Goal: Task Accomplishment & Management: Complete application form

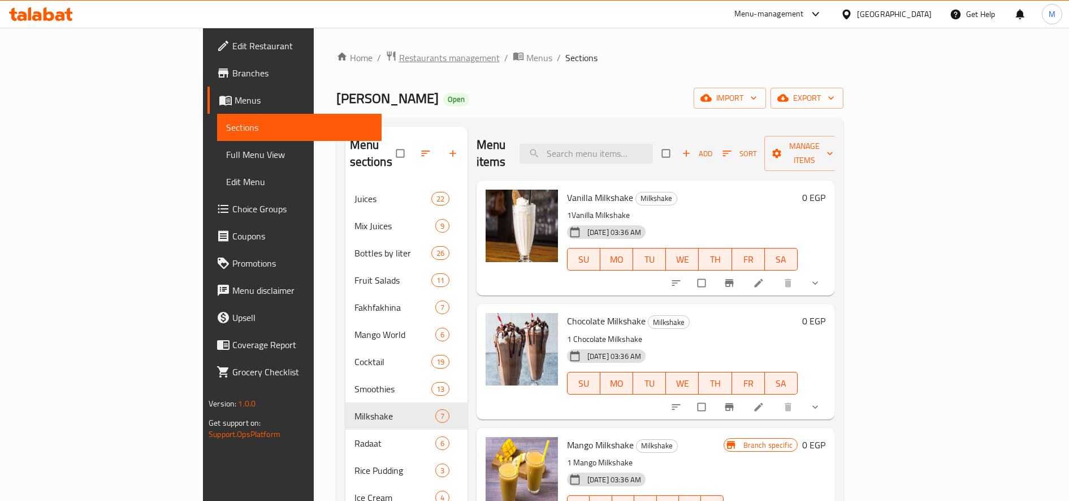
click at [399, 59] on span "Restaurants management" at bounding box center [449, 58] width 101 height 14
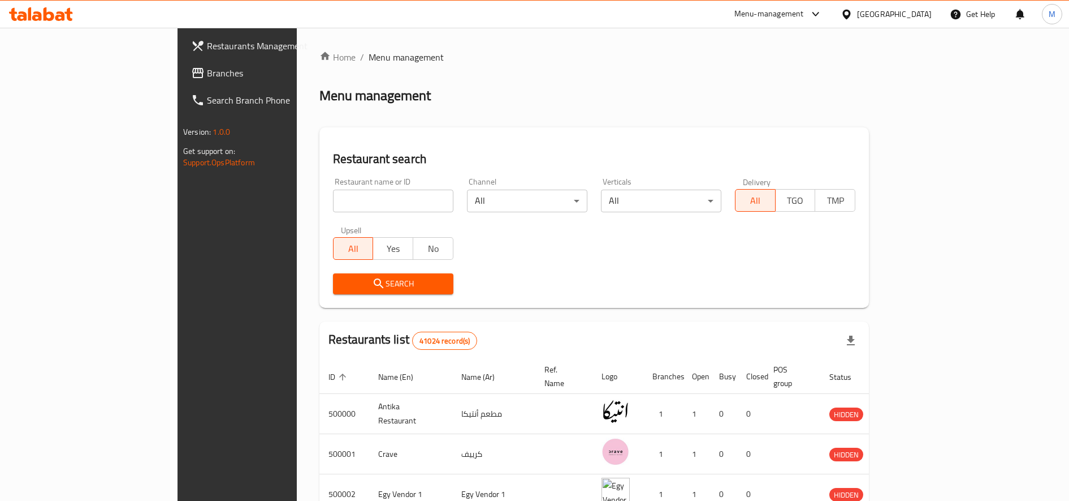
click at [333, 190] on input "search" at bounding box center [393, 200] width 120 height 23
paste input "696320"
type input "696320"
click button "Search" at bounding box center [393, 283] width 120 height 21
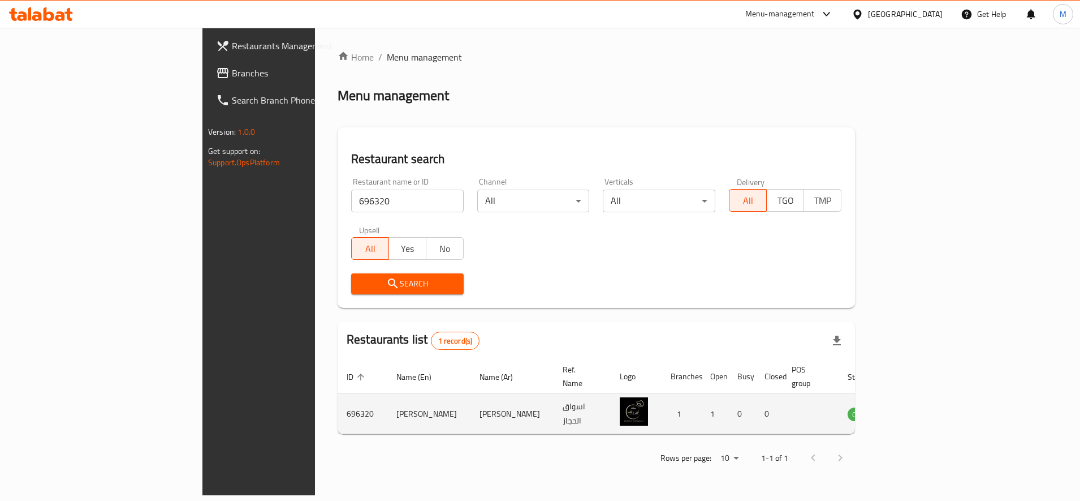
click at [920, 409] on icon "enhanced table" at bounding box center [914, 414] width 12 height 10
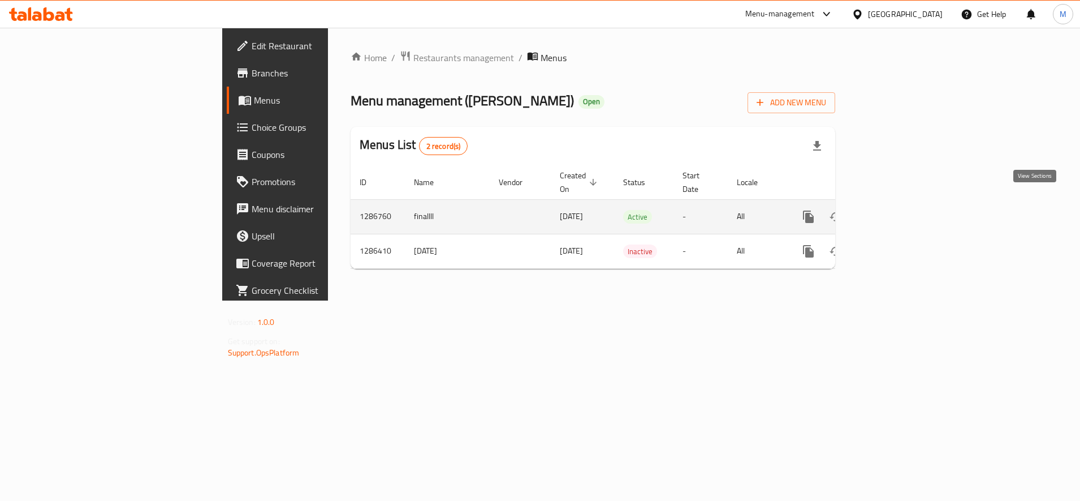
click at [904, 203] on link "enhanced table" at bounding box center [890, 216] width 27 height 27
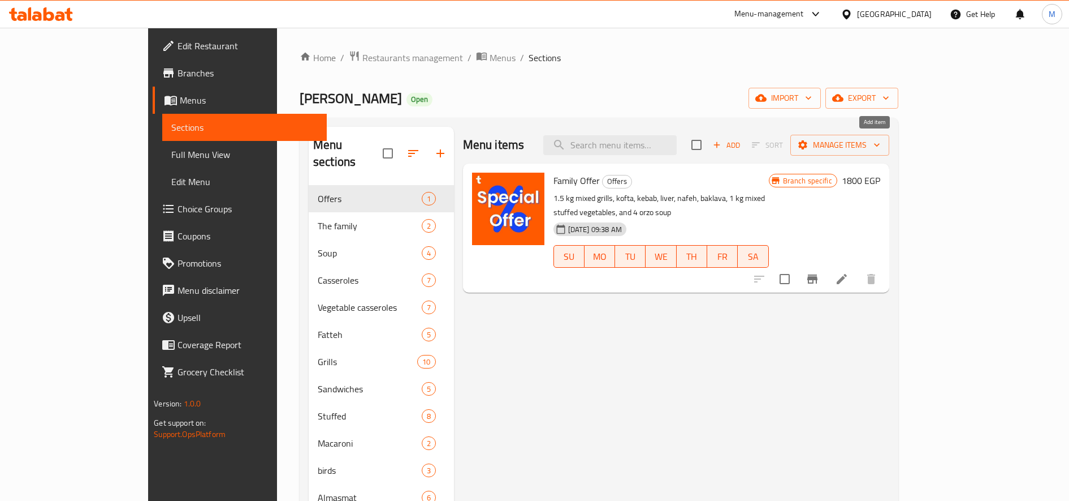
click at [742, 146] on span "Add" at bounding box center [726, 145] width 31 height 13
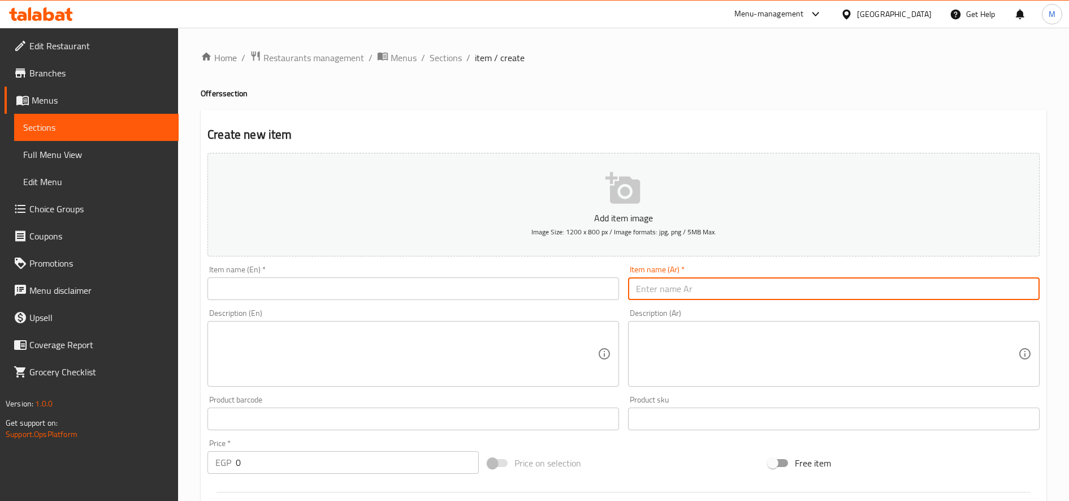
click at [767, 282] on input "text" at bounding box center [834, 288] width 412 height 23
paste input "(وجبه القنبله)"
click at [636, 289] on input "(وجبه القنبله" at bounding box center [834, 288] width 412 height 23
click at [652, 287] on input "وجبه القنبله" at bounding box center [834, 288] width 412 height 23
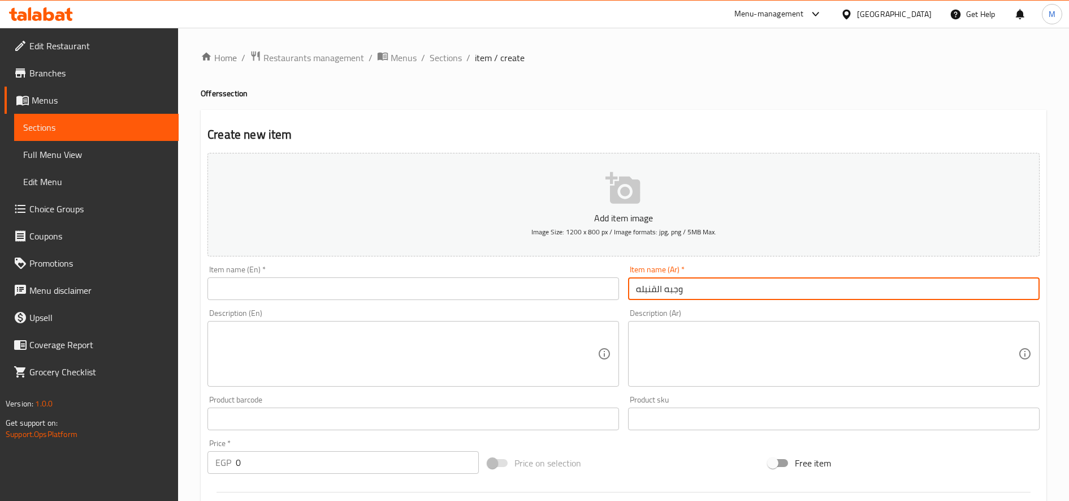
click at [652, 287] on input "وجبه القنبله" at bounding box center [834, 288] width 412 height 23
type input "وجبه القنبله"
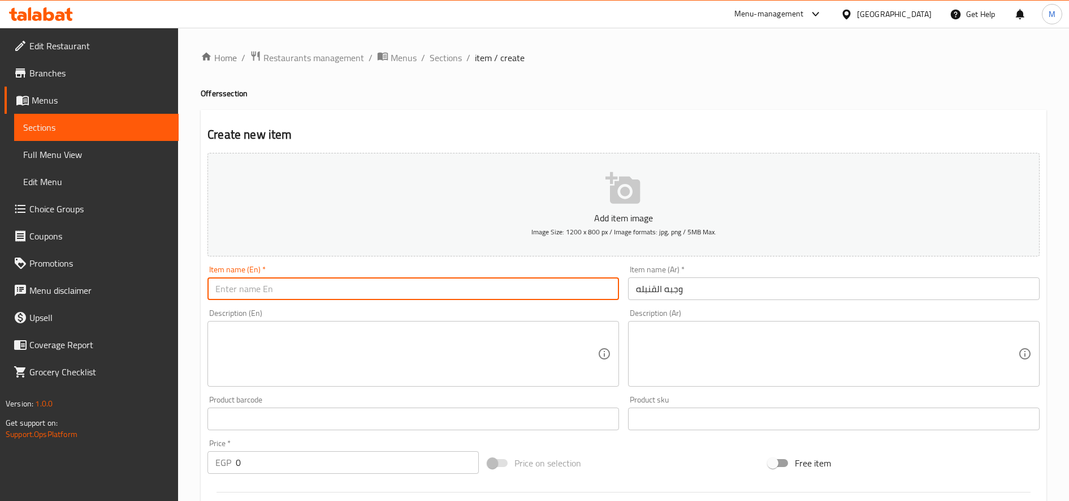
click at [530, 294] on input "text" at bounding box center [414, 288] width 412 height 23
paste input "Bomb meal"
type input "Bomb meal"
paste textarea "ارز بسمتي + ربع فرخه +2قطعه سجق +1قطعه كفته+ مخلل + عيش + طحينه"
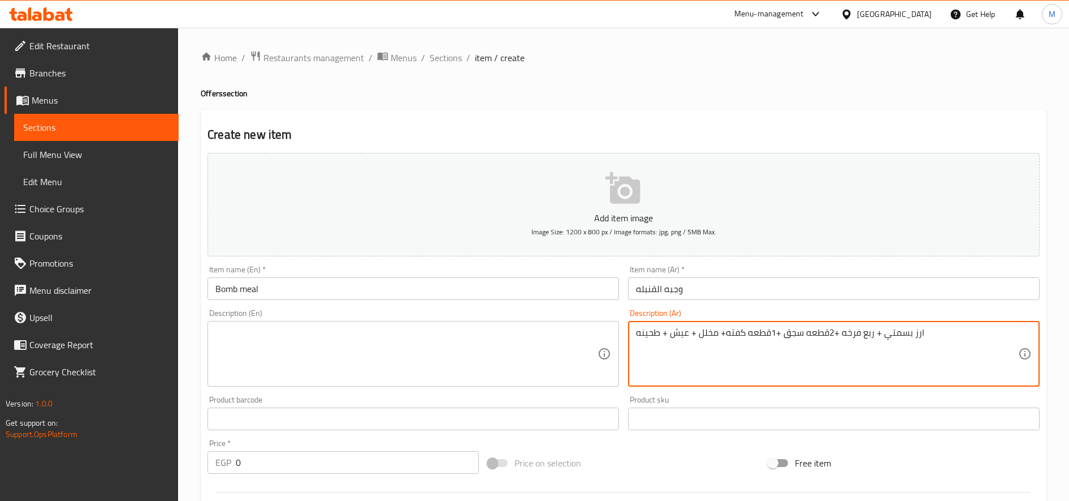
type textarea "ارز بسمتي + ربع فرخه +2قطعه سجق +1قطعه كفته+ مخلل + عيش + طحينه"
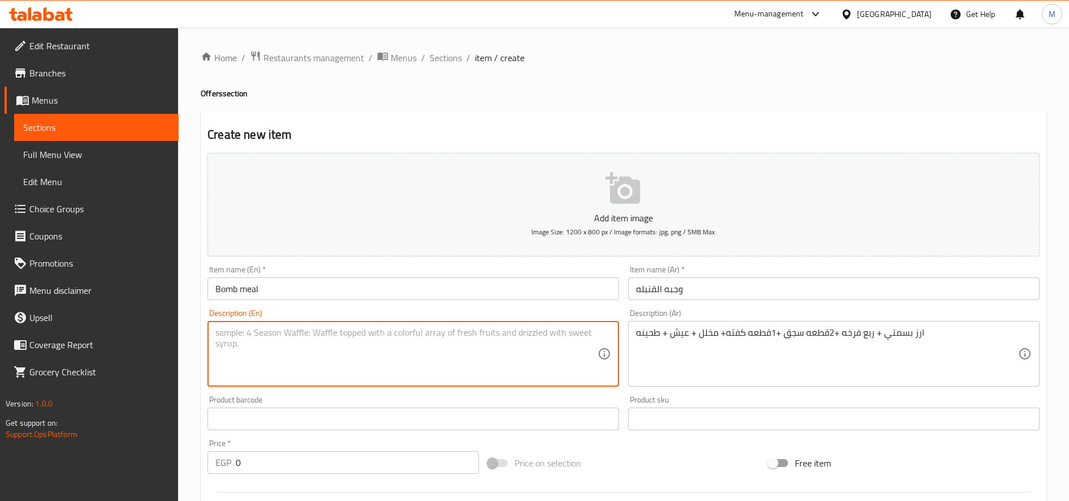
click at [458, 363] on textarea at bounding box center [406, 354] width 382 height 54
paste textarea "Basmati rice + 1/4 chicken + 2 pieces of sausage + 1 piece of kofta + pickles +…"
type textarea "Basmati rice + 1/4 chicken + 2 pieces of sausage + 1 piece of kofta + pickles +…"
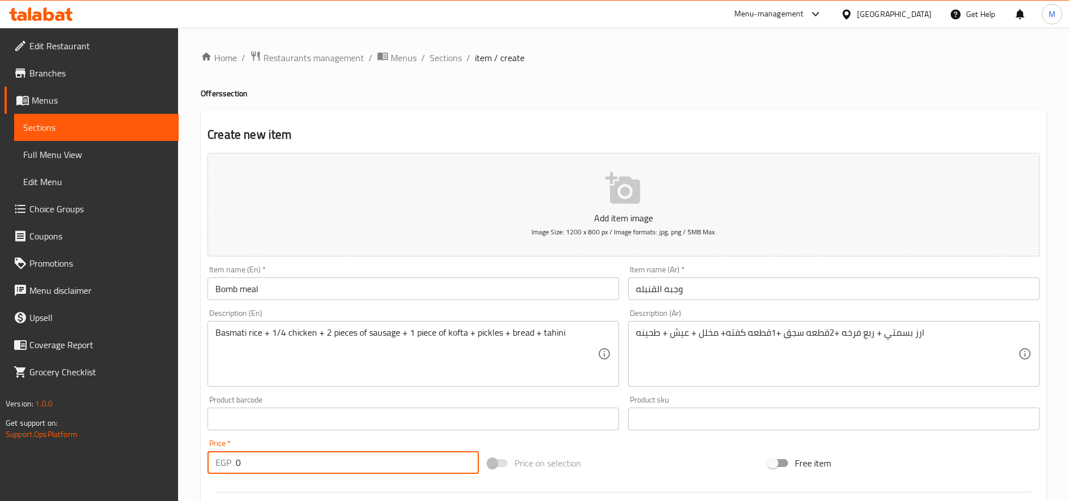
click at [383, 468] on input "0" at bounding box center [357, 462] width 243 height 23
paste input "213.33"
type input "213.33"
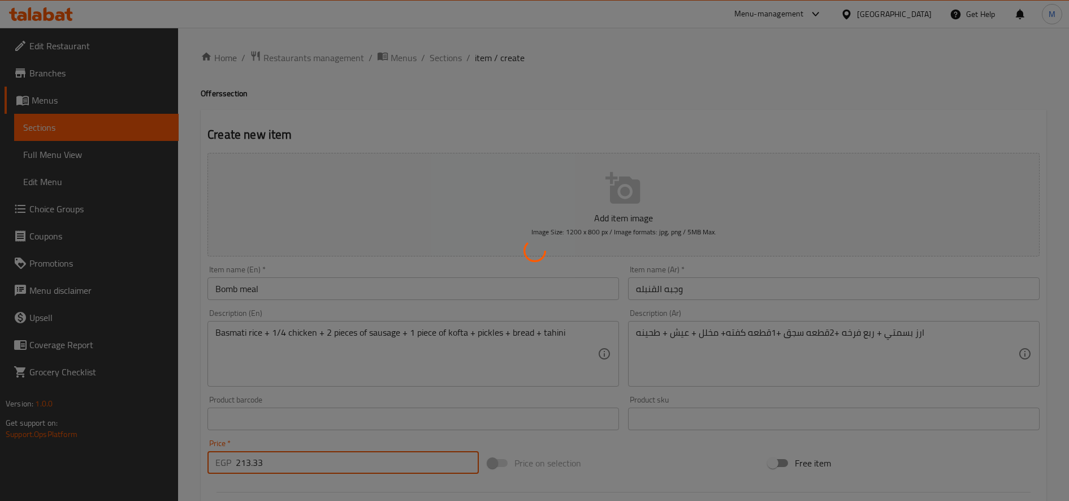
type input "0"
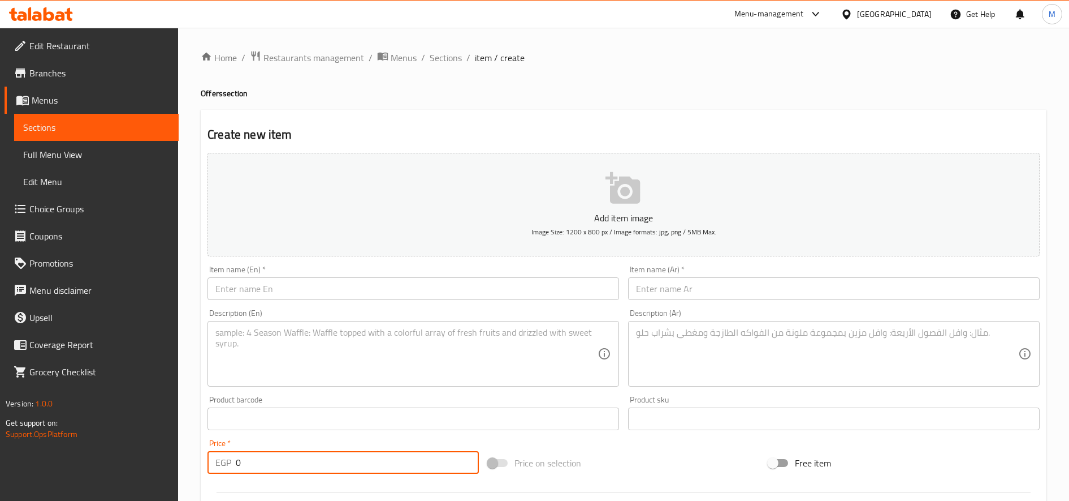
paste input "Ibn Rashid's meal"
click at [523, 295] on input "Ibn Rashid's meal" at bounding box center [414, 288] width 412 height 23
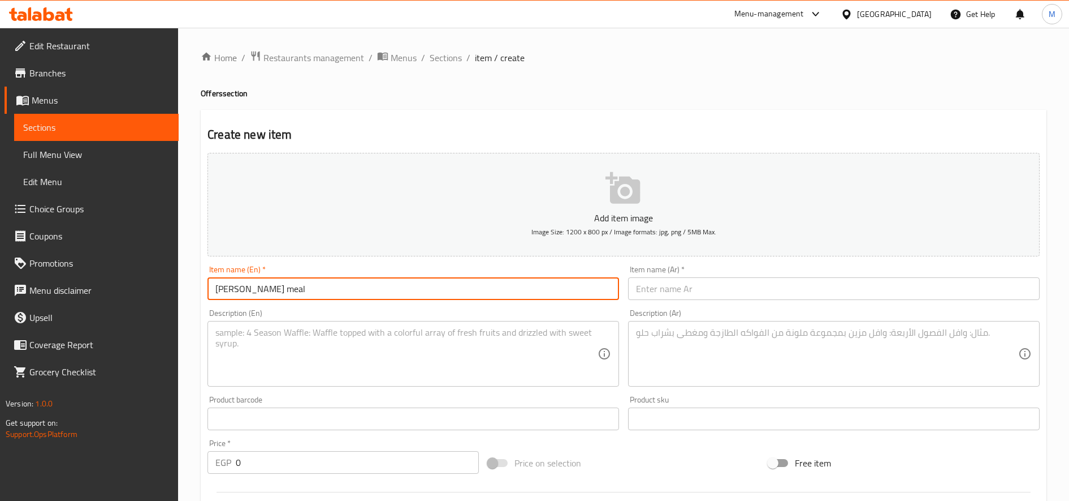
type input "Ibn Rashid's meal"
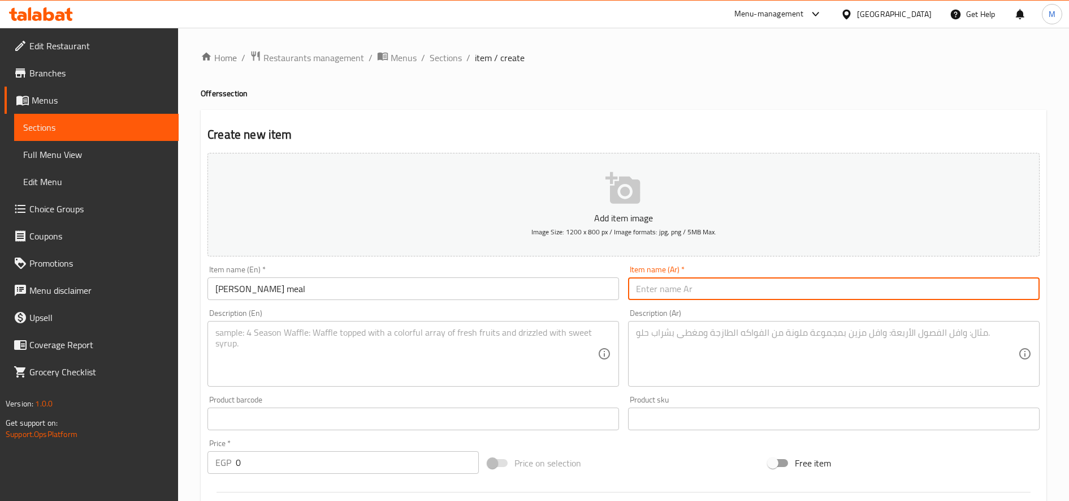
paste input "وجبه ابن راشد"
click at [708, 291] on input "وجبه ابن راشد" at bounding box center [834, 288] width 412 height 23
type input "وجبه ابن راشد"
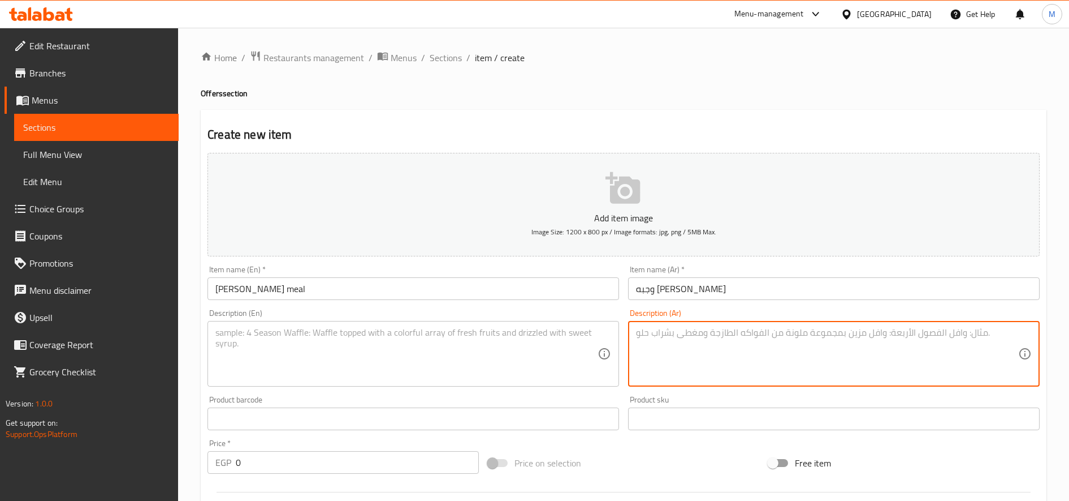
click at [711, 329] on textarea at bounding box center [827, 354] width 382 height 54
paste textarea "ارز بسمتي+ 3 قطع شيش طاووق مشوي+ 3 كفته مشويه +مخلل + عيش + وطحينه"
type textarea "ارز بسمتي+ 3 قطع شيش طاووق مشوي+ 3 كفته مشويه +مخلل + عيش + وطحينه"
click at [431, 345] on textarea at bounding box center [406, 354] width 382 height 54
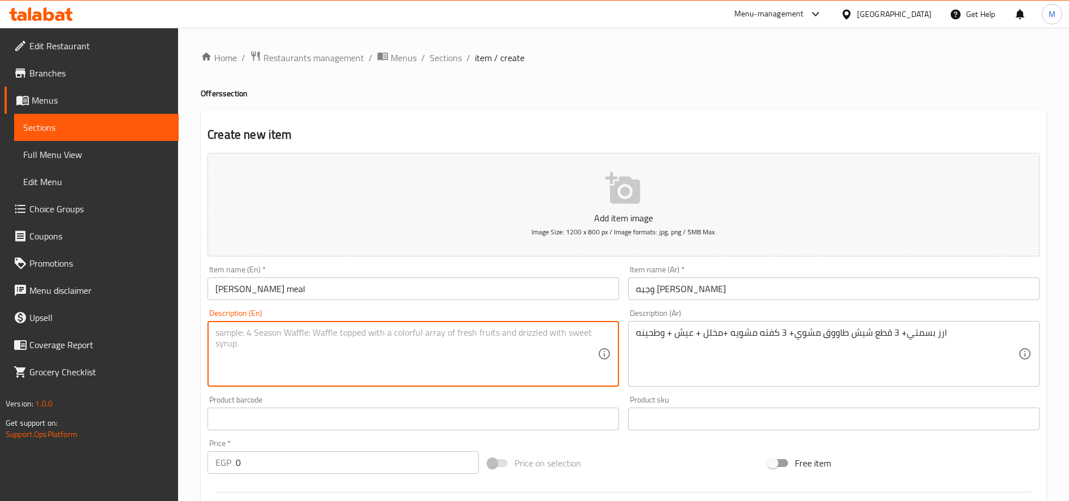
paste textarea "Basmati rice + 3 pieces of grilled chicken shish tawook + 3 grilled kofta + pic…"
type textarea "Basmati rice + 3 pieces of grilled chicken shish tawook + 3 grilled kofta + pic…"
click at [374, 453] on input "0" at bounding box center [357, 462] width 243 height 23
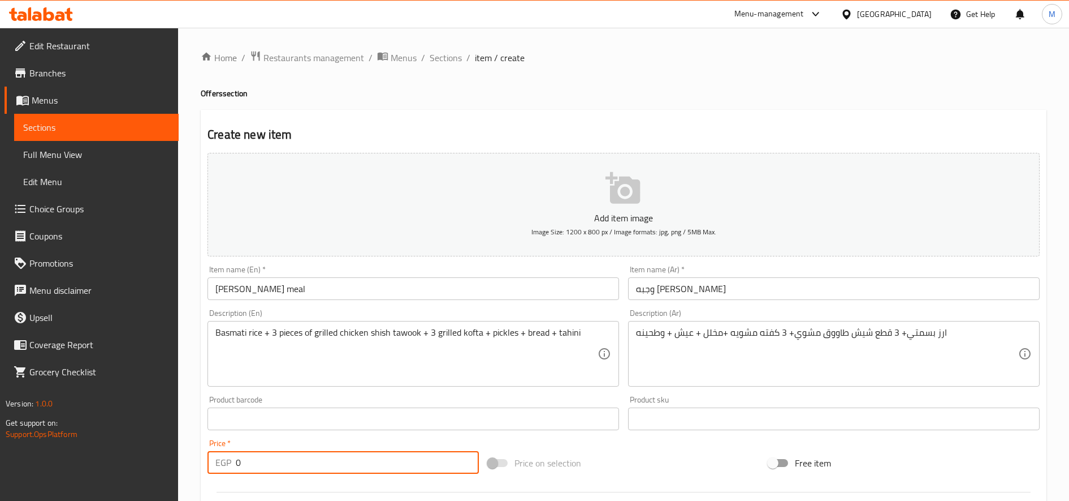
click at [374, 453] on input "0" at bounding box center [357, 462] width 243 height 23
paste input "213.33"
type input "213.33"
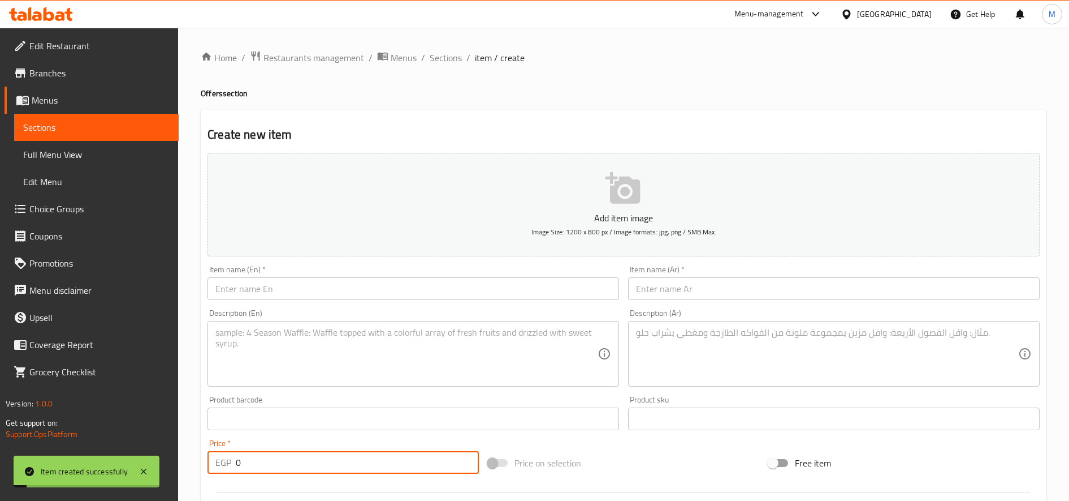
click at [376, 454] on input "0" at bounding box center [357, 462] width 243 height 23
paste input "213.33"
type input "213.33"
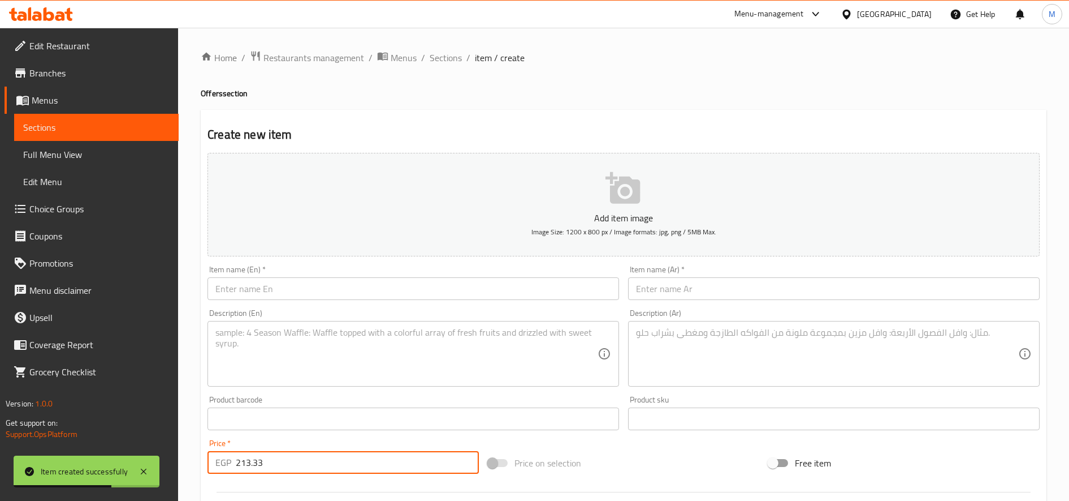
paste input "وجبه ميكس جريل"
click at [729, 288] on input "وجبه ميكس جريل" at bounding box center [834, 288] width 412 height 23
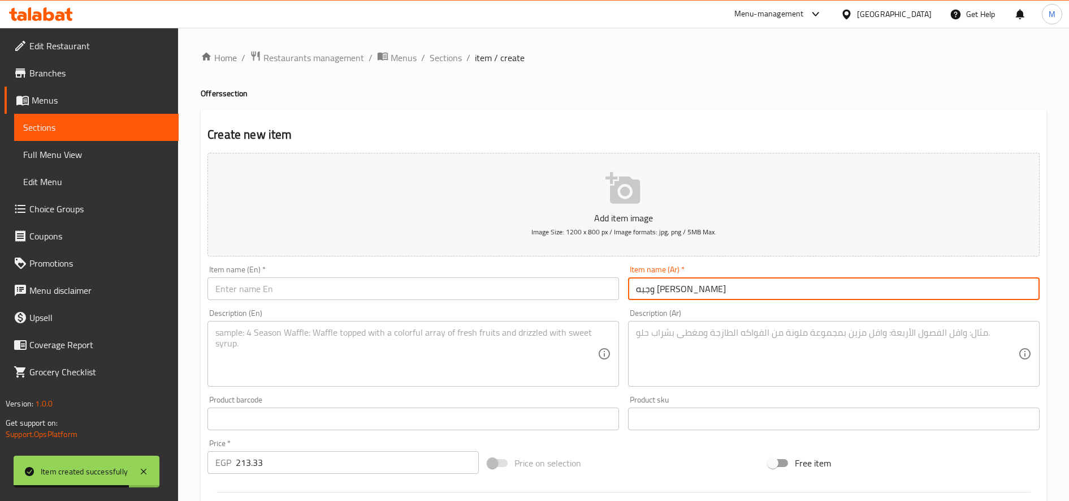
type input "وجبه ميكس جريل"
paste input "Mix Grill Meal"
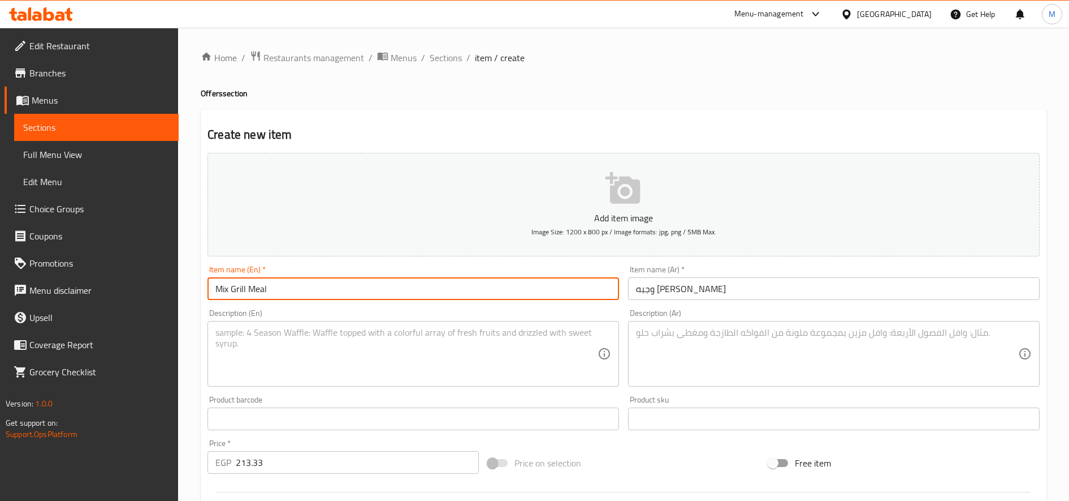
click at [375, 292] on input "Mix Grill Meal" at bounding box center [414, 288] width 412 height 23
type input "Mix Grill Meal"
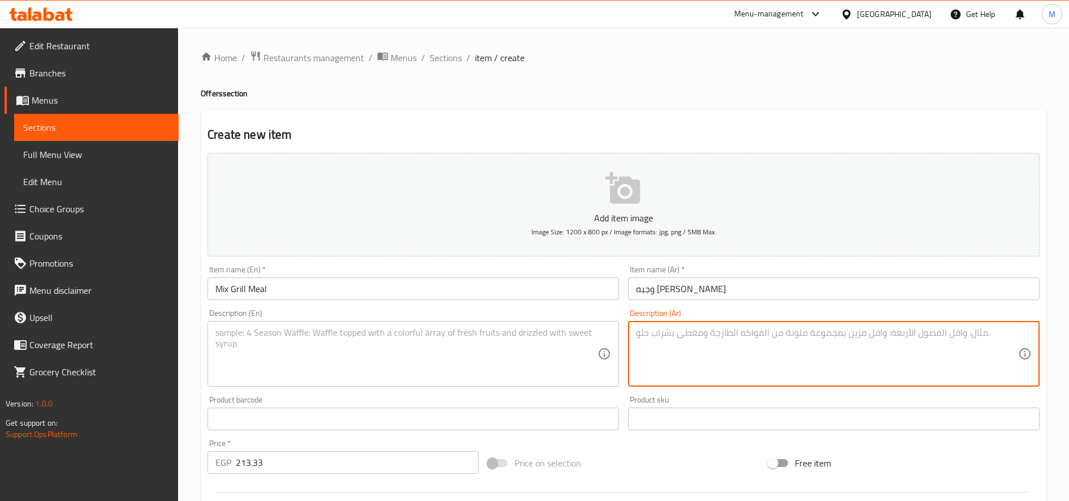
paste textarea "2 كفته + 2سجق +1نيفه مشويه+ارز بسمتي+مخلل +عيش+طحينه"
type textarea "2 كفته + 2سجق +1نيفه مشويه+ارز بسمتي+مخلل +عيش+طحينه"
click at [475, 360] on textarea at bounding box center [406, 354] width 382 height 54
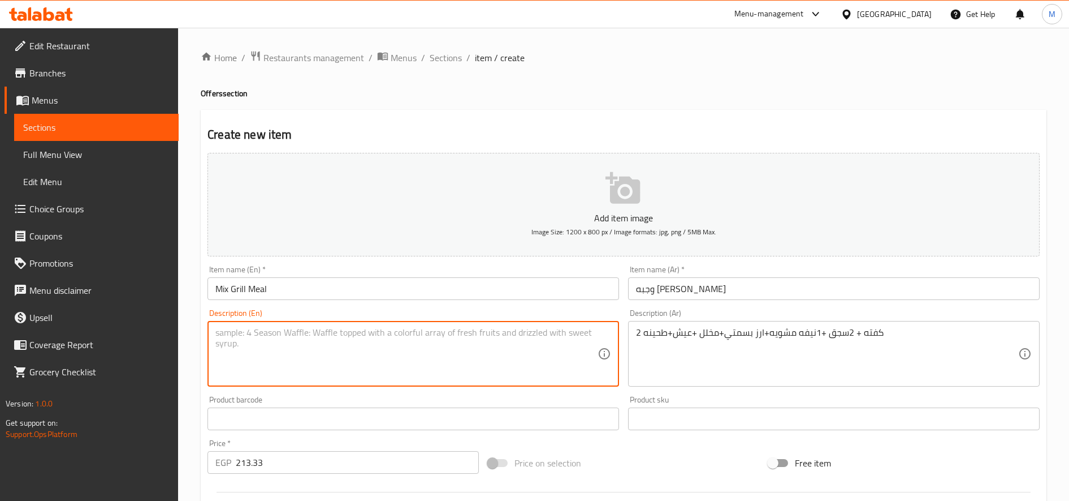
paste textarea "2 kofta + 2 sausages + 1 grilled nefeh + basmati rice + pickles + bread + tahini"
type textarea "2 kofta + 2 sausages + 1 grilled nefeh + basmati rice + pickles + bread + tahini"
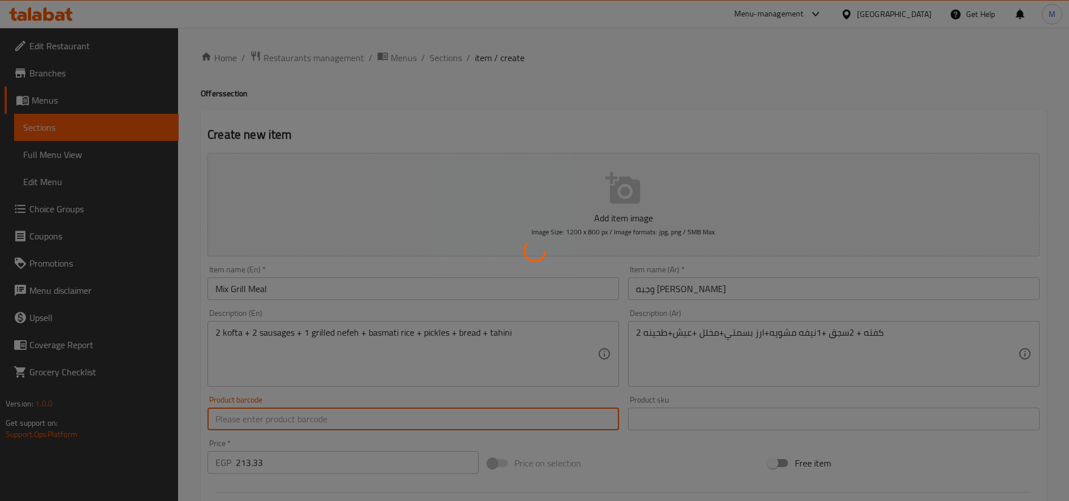
type input "0"
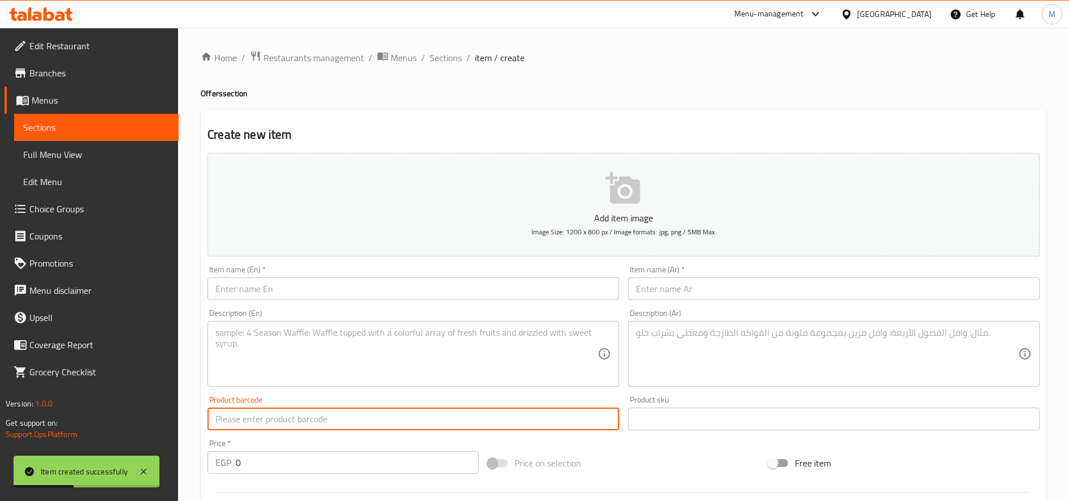
paste input "وجبه بيتي"
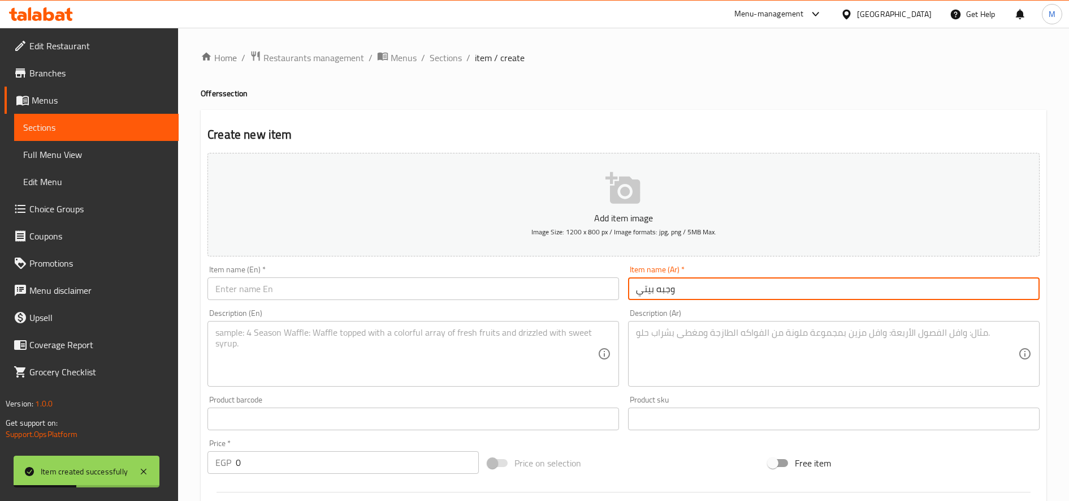
click at [681, 294] on input "وجبه بيتي" at bounding box center [834, 288] width 412 height 23
type input "وجبه بيتي"
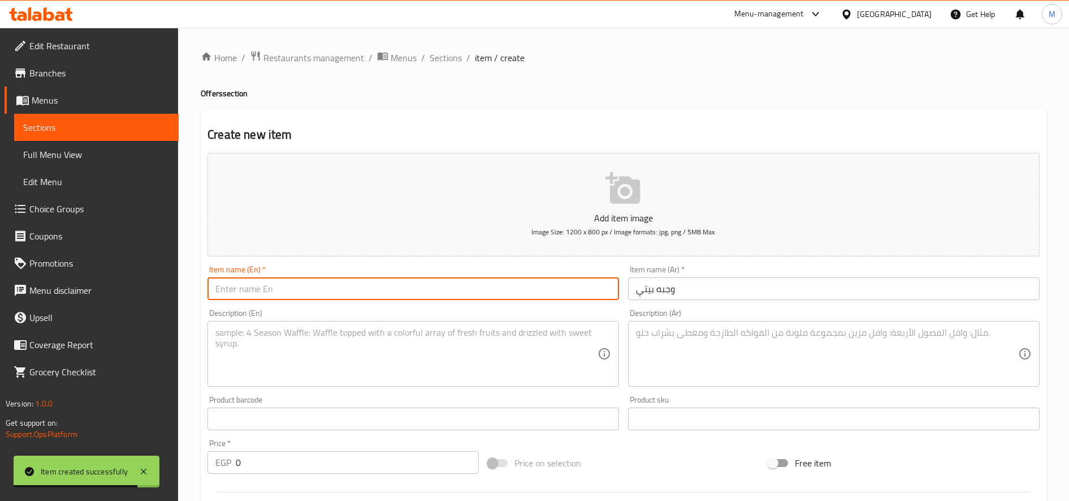
paste input "Homemade meal"
click at [365, 300] on input "text" at bounding box center [414, 288] width 412 height 23
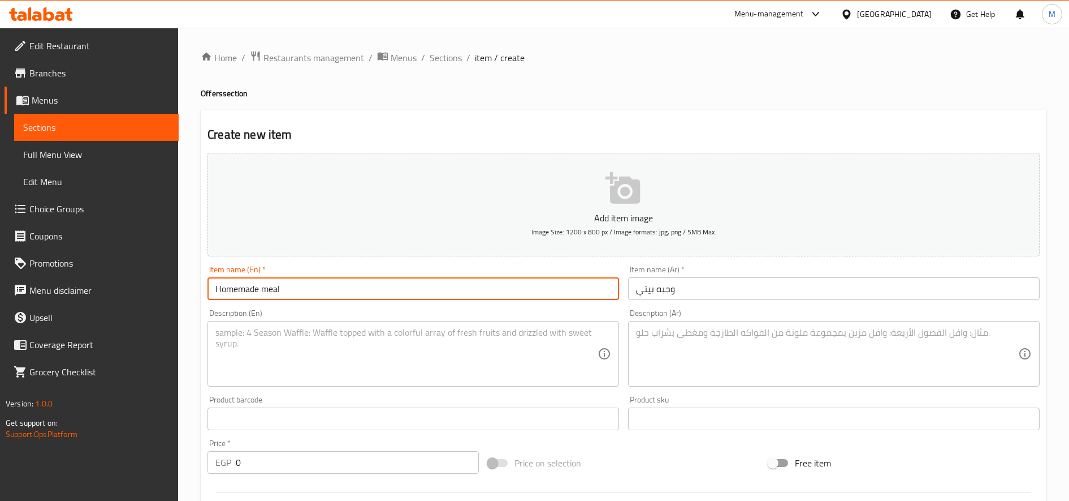
type input "Homemade meal"
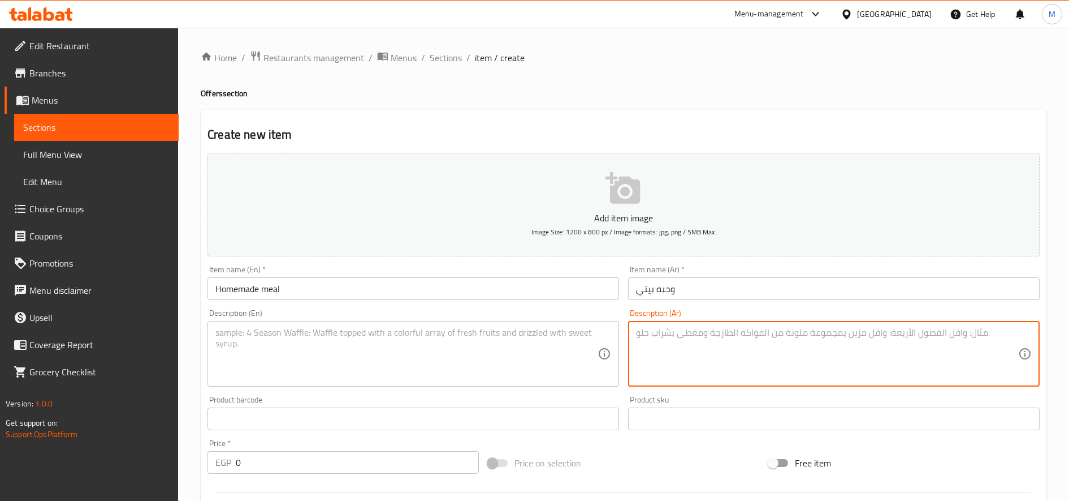
paste textarea "ارز ابيض بالزبده+ خضار تورلي باللحمه+1 شوربه لسان عصفور"
type textarea "ارز ابيض بالزبده+ خضار تورلي باللحمه+1 شوربه لسان عصفور"
paste textarea "White rice with butter + torli vegetables with meat + 1 sparrow tongue soup"
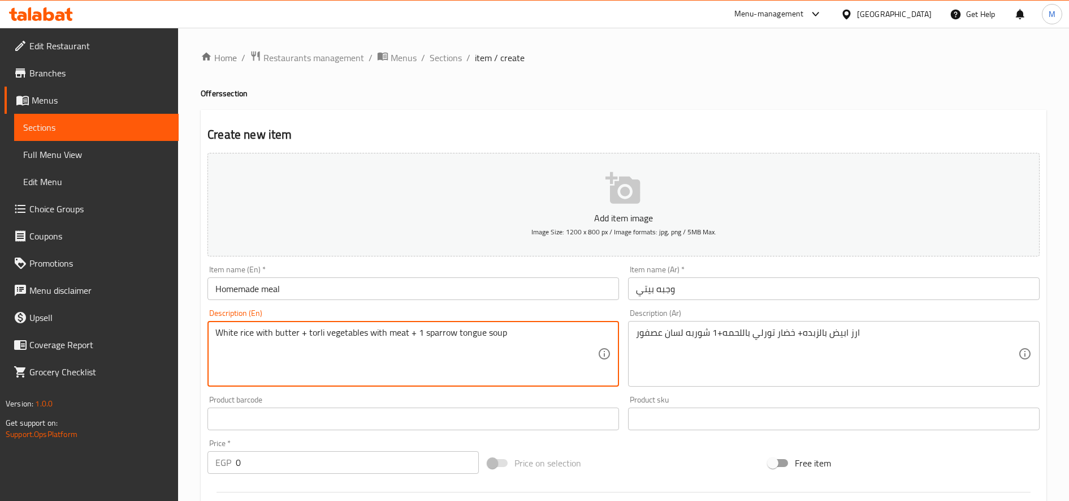
type textarea "White rice with butter + torli vegetables with meat + 1 sparrow tongue soup"
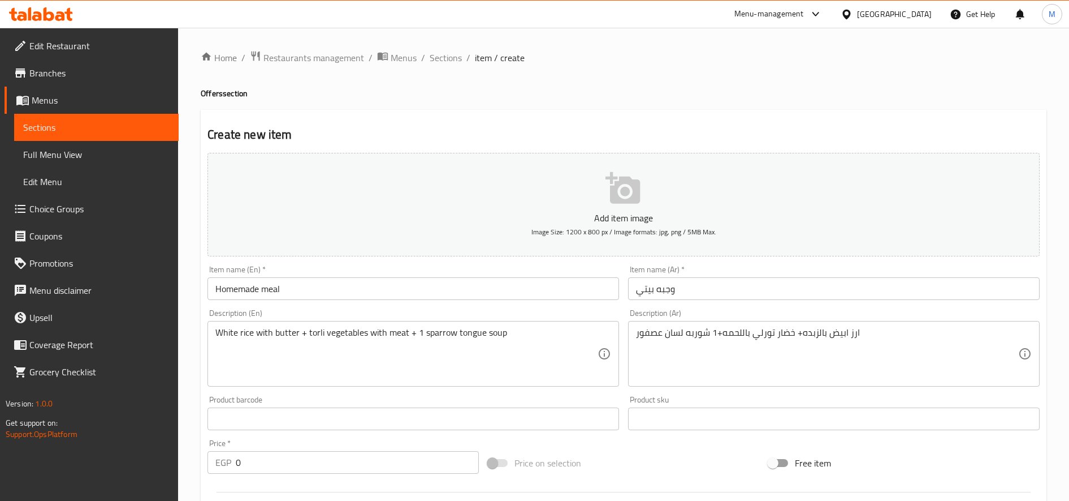
click at [426, 450] on div "Price   * EGP 0 Price *" at bounding box center [343, 456] width 271 height 34
paste input "213.33"
type input "213.33"
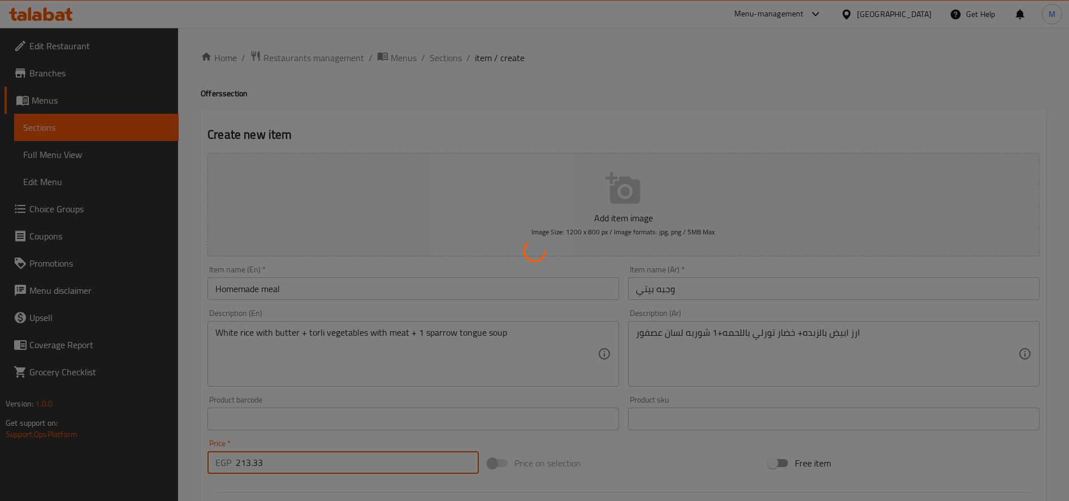
type input "0"
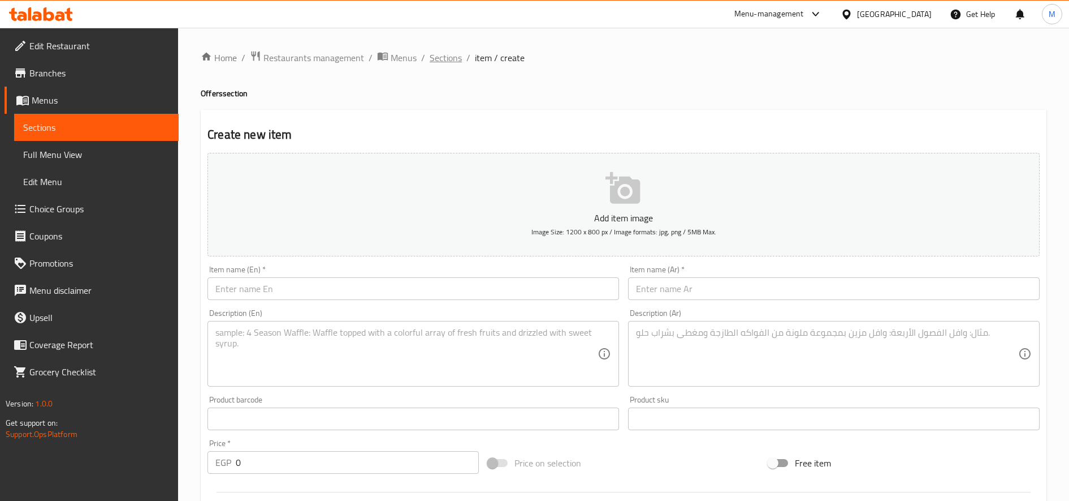
click at [453, 56] on span "Sections" at bounding box center [446, 58] width 32 height 14
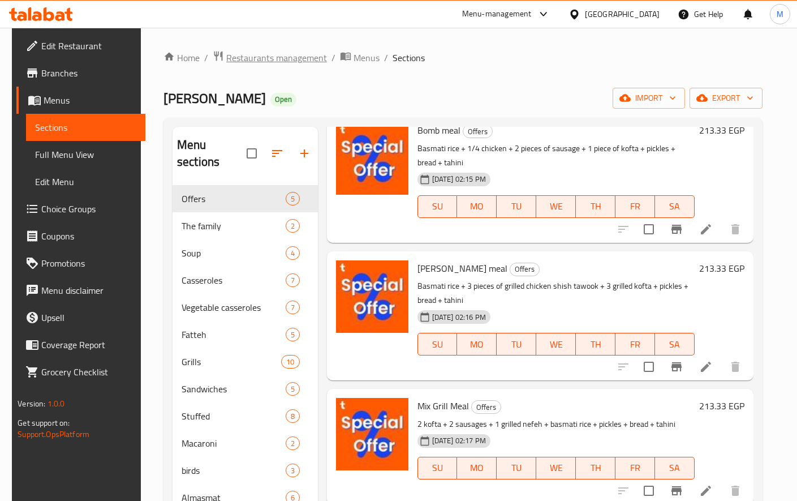
click at [299, 52] on span "Restaurants management" at bounding box center [276, 58] width 101 height 14
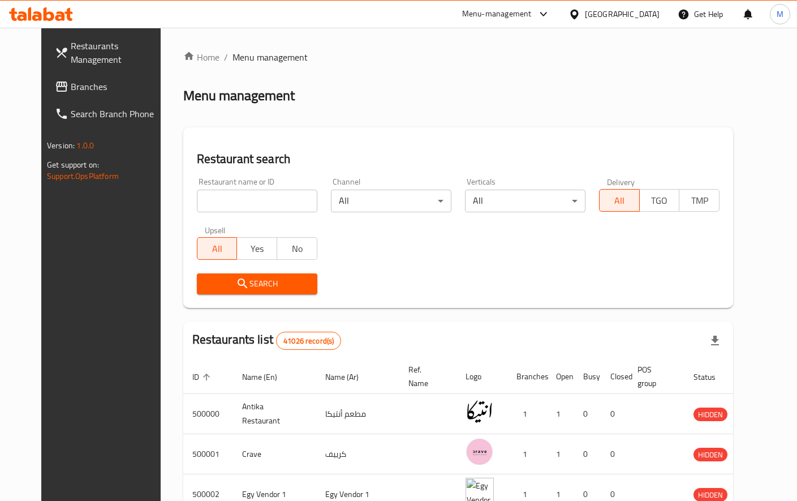
click at [268, 186] on div "Restaurant name or ID Restaurant name or ID" at bounding box center [257, 195] width 120 height 34
click at [262, 202] on input "search" at bounding box center [257, 200] width 120 height 23
type input "خ"
type input "Opera town"
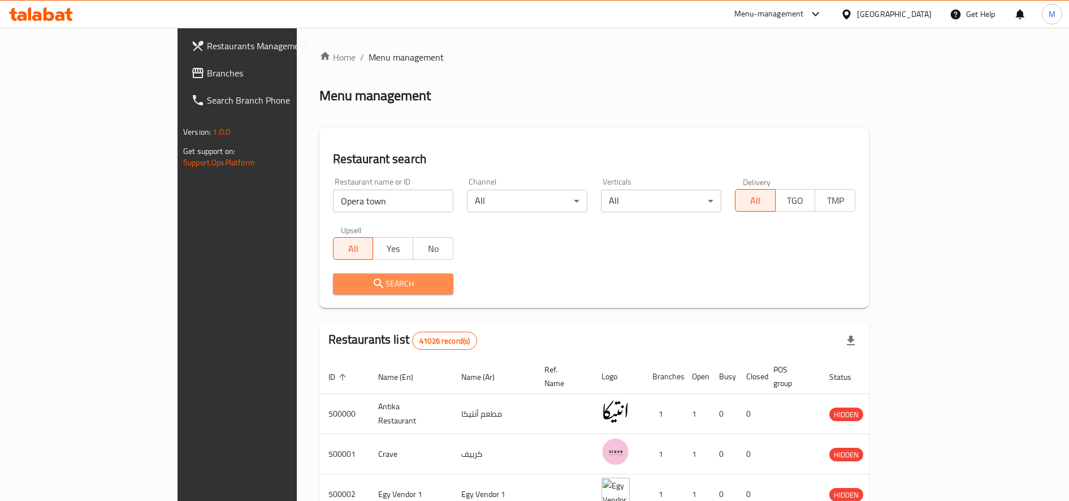
click at [351, 275] on button "Search" at bounding box center [393, 283] width 120 height 21
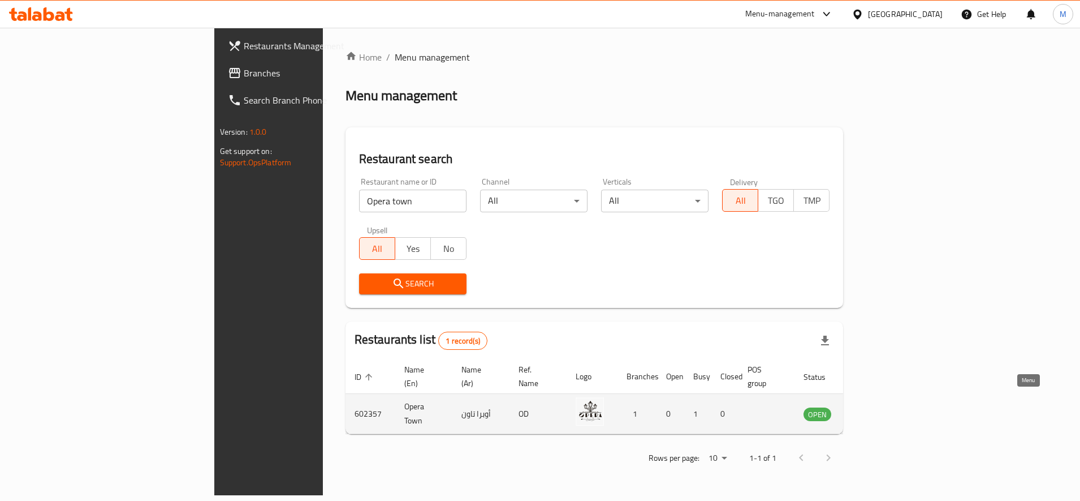
click at [876, 409] on icon "enhanced table" at bounding box center [870, 414] width 12 height 10
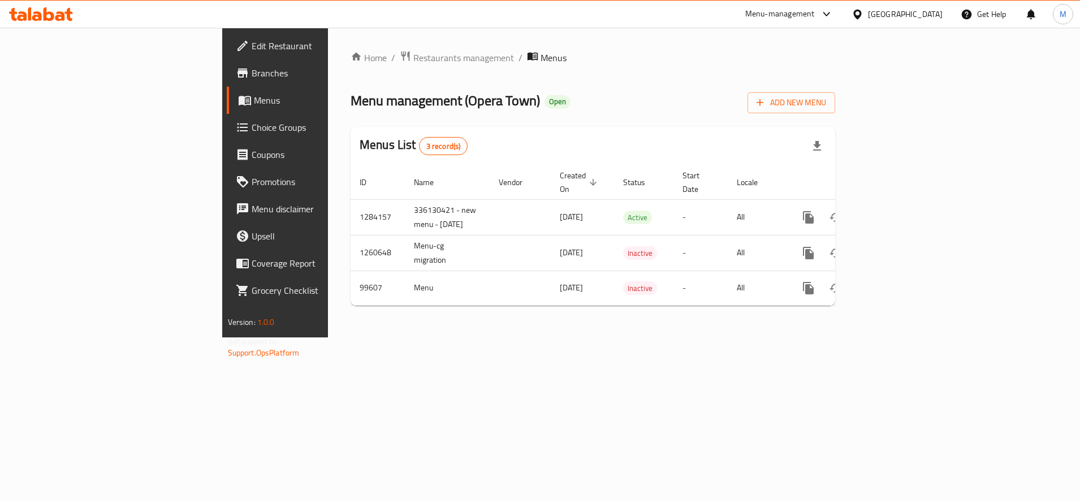
click at [252, 72] on span "Branches" at bounding box center [323, 73] width 142 height 14
